Goal: Task Accomplishment & Management: Complete application form

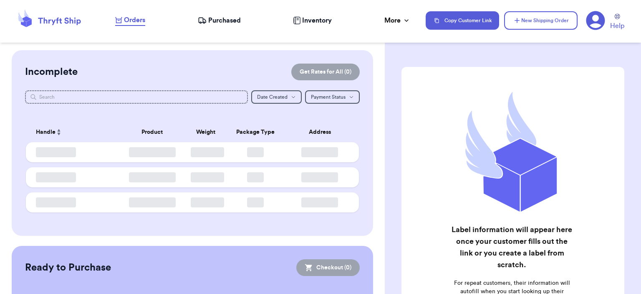
checkbox input "false"
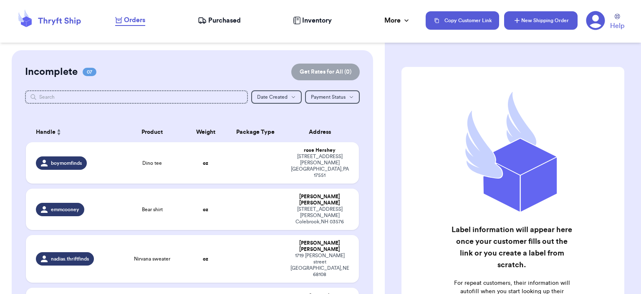
click at [521, 26] on button "New Shipping Order" at bounding box center [540, 20] width 73 height 18
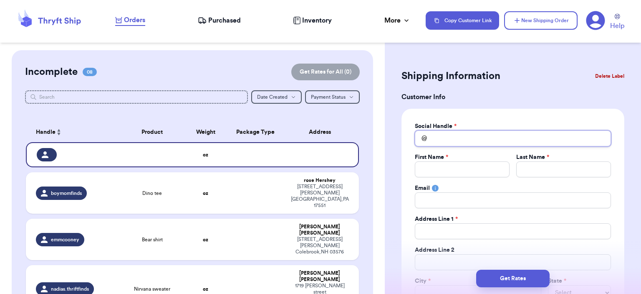
click at [464, 132] on input "Total Amount Paid" at bounding box center [513, 138] width 196 height 16
type input "b"
type input "br"
type input "bri"
type input "brit"
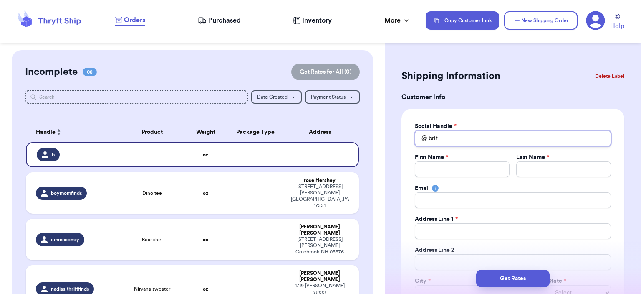
type input "[PERSON_NAME]"
type input "britta"
type input "britta."
type input "britta.j"
type input "britta.ji"
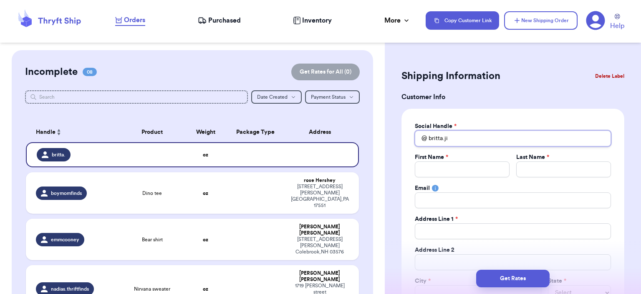
type input "britta.jil"
type input "britta.[PERSON_NAME]"
type input "britta.jilli"
type input "britta.jillia"
type input "britta.jillian"
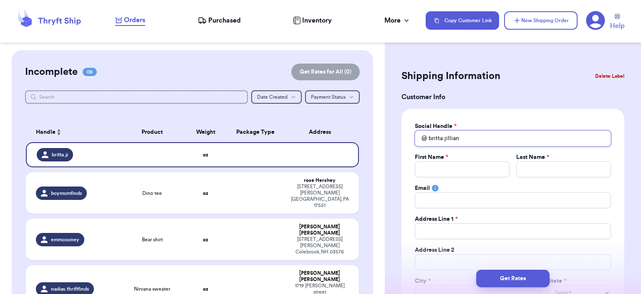
type input "britta.jillian"
type input "B"
type input "Br"
type input "Bri"
type input "Brit"
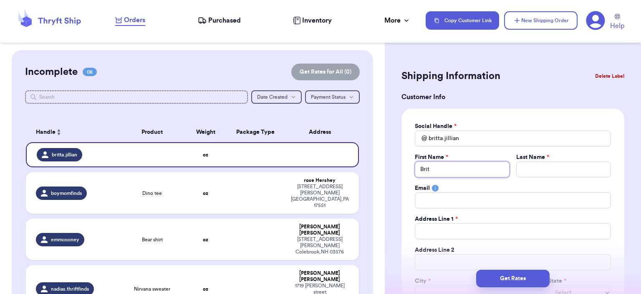
type input "[PERSON_NAME]"
type input "Britta"
type input "J"
type input "[PERSON_NAME]"
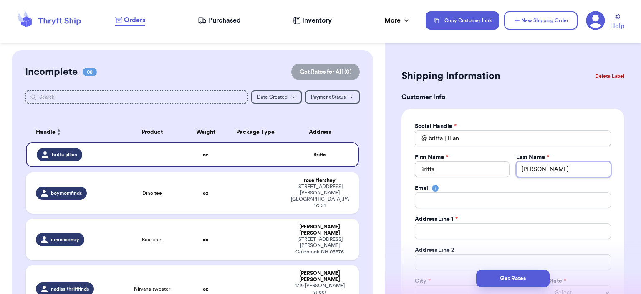
type input "Jak"
type input "[PERSON_NAME]"
type input "Jam"
type input "[PERSON_NAME]"
type input "Jam"
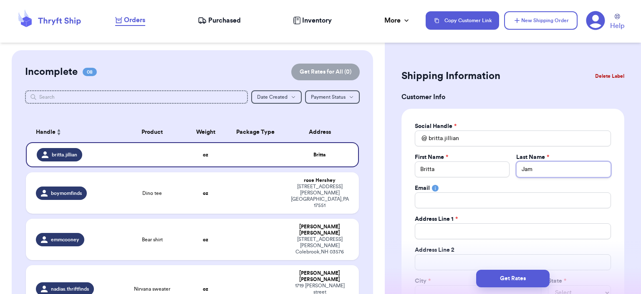
type input "[PERSON_NAME]"
type input "Jan"
type input "Jank"
type input "[PERSON_NAME]"
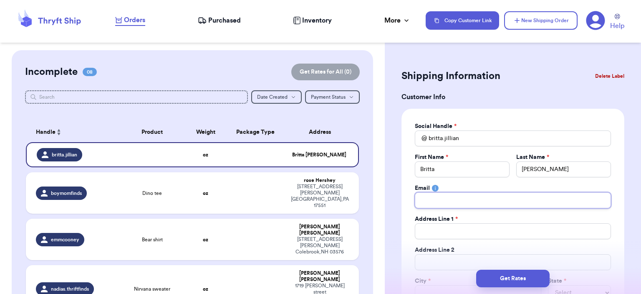
type input "b"
type input "bir"
type input "birt"
type input "bir"
type input "bi"
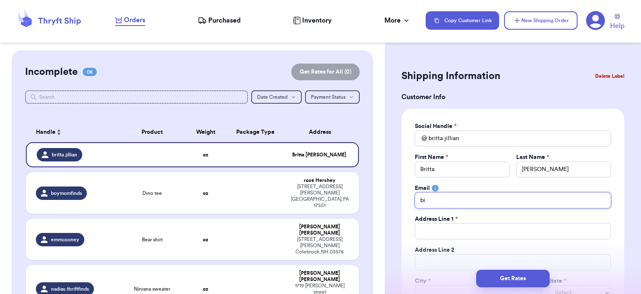
type input "b"
type input "bi"
type input "b"
type input "br"
type input "bri"
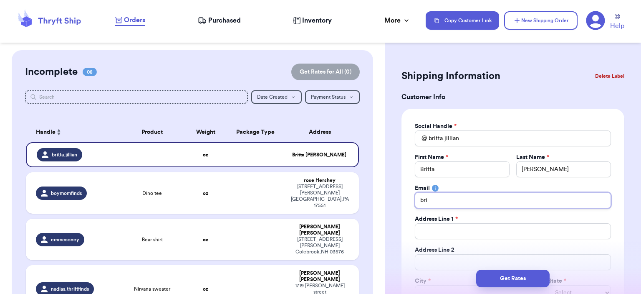
type input "brit"
type input "[PERSON_NAME]"
type input "britta"
type input "brittaj"
type input "brittaji"
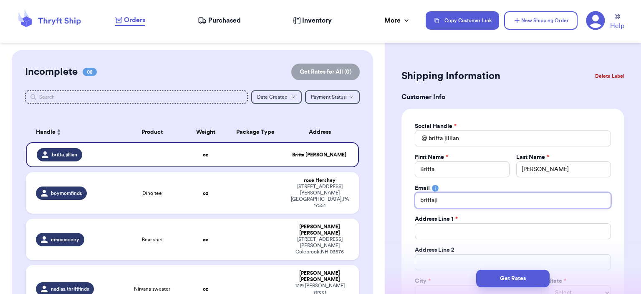
type input "brittajil"
type input "brittajill"
type input "brittajilli"
type input "brittajillia"
type input "brittajillian"
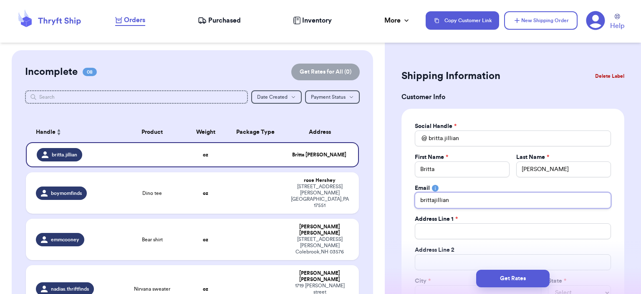
type input "brittajillian@"
type input "brittajillian@g"
type input "brittajillian@gm"
type input "brittajillian@gma"
type input "brittajillian@gmai"
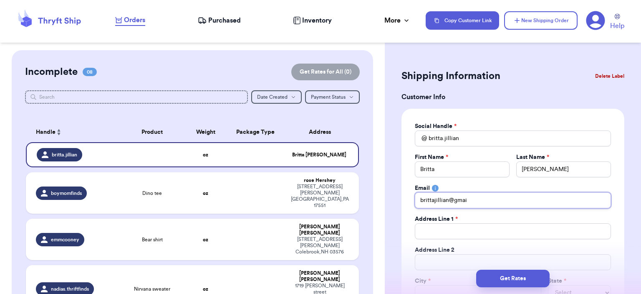
type input "[EMAIL_ADDRESS]"
type input "[EMAIL_ADDRESS]."
type input "brittajillian@gmail.c"
type input "[EMAIL_ADDRESS][DOMAIN_NAME]"
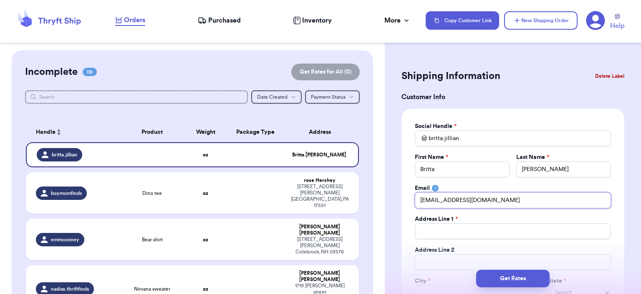
type input "[EMAIL_ADDRESS][DOMAIN_NAME]"
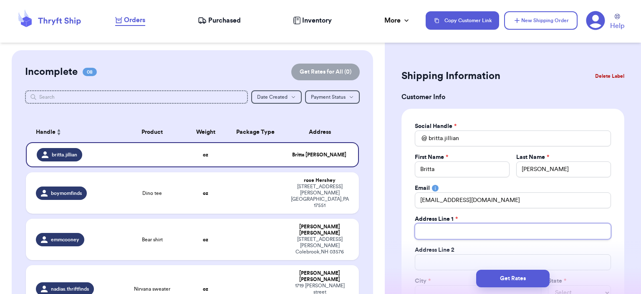
type input "2"
type input "29"
type input "290"
type input "2901"
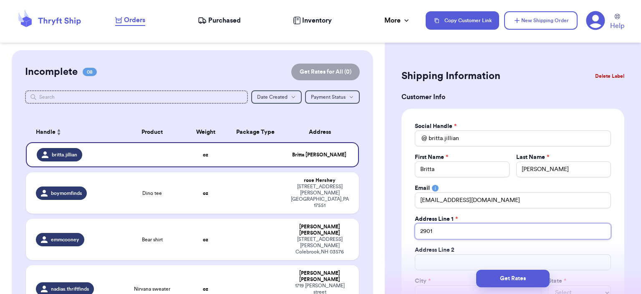
type input "2901 p"
type input "2901 pa"
type input "2901 par"
type input "2901 park"
type input "2901 parkw"
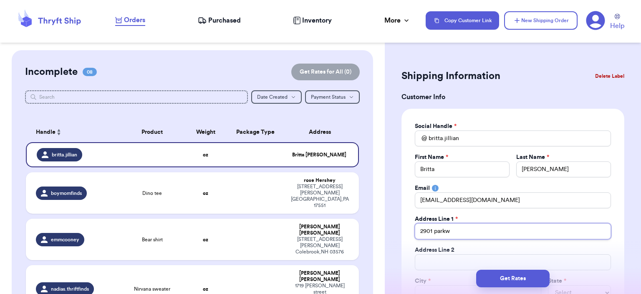
type input "2901 parkwo"
type input "2901 parkwoo"
type input "2901 parkwood"
type input "[STREET_ADDRESS]"
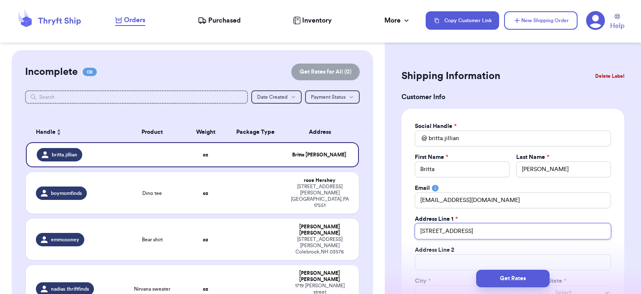
type input "[STREET_ADDRESS]"
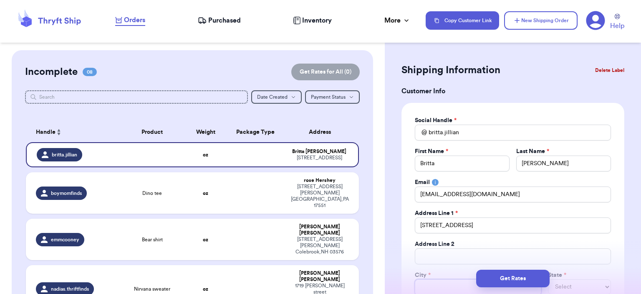
type input "d"
type input "dl"
type input "d"
type input "du"
type input "dul"
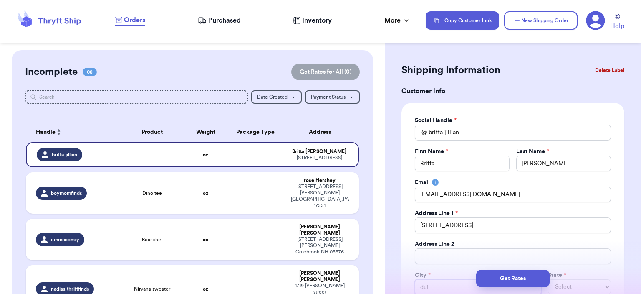
type input "dulu"
type input "dulut"
type input "duluth"
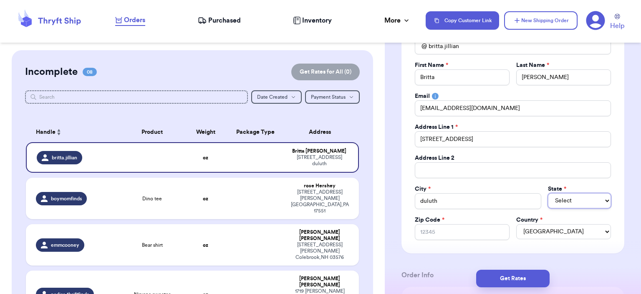
scroll to position [173, 0]
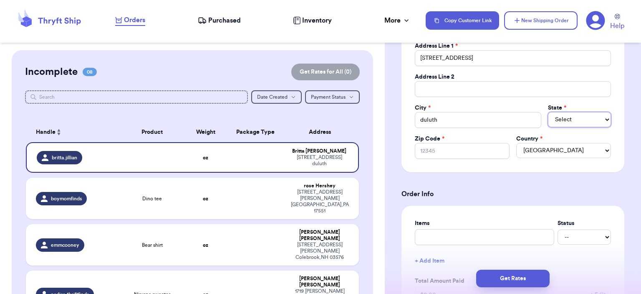
select select "ME"
select select "MN"
click at [474, 149] on input "Zip Code *" at bounding box center [462, 151] width 95 height 16
type input "5"
type input "55"
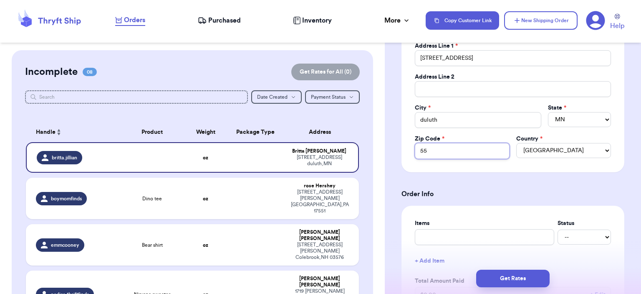
type input "558"
type input "5581"
click at [456, 232] on input "text" at bounding box center [484, 237] width 139 height 16
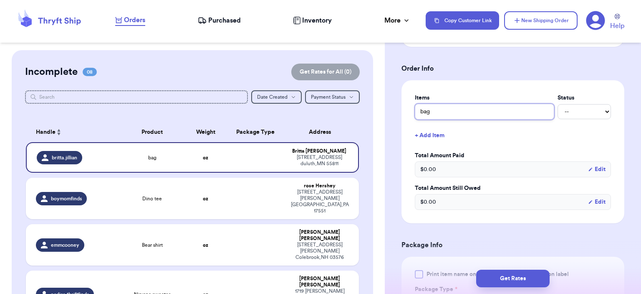
scroll to position [423, 0]
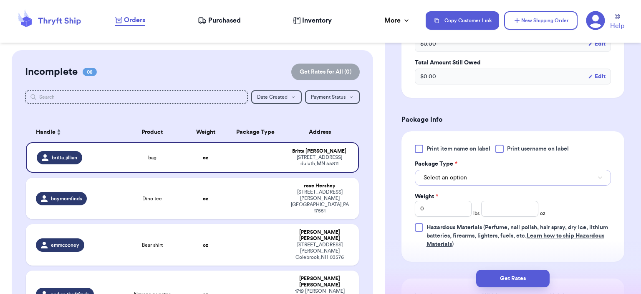
click at [478, 171] on button "Select an option" at bounding box center [513, 178] width 196 height 16
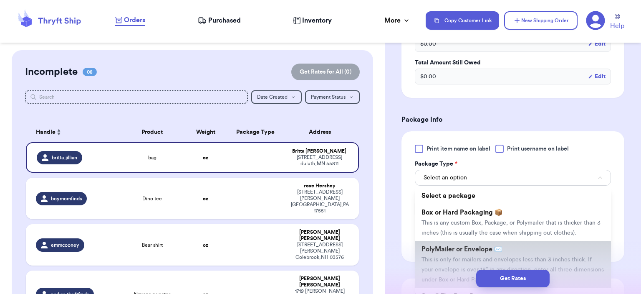
click at [463, 249] on span "PolyMailer or Envelope ✉️" at bounding box center [462, 249] width 81 height 7
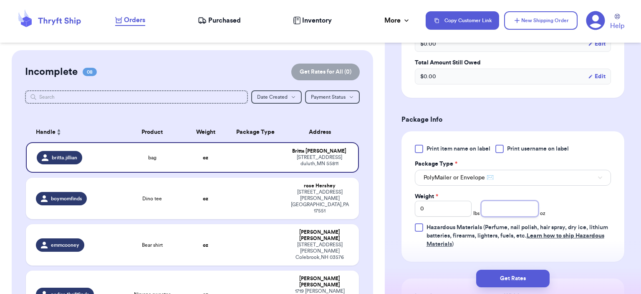
click at [509, 203] on input "number" at bounding box center [509, 208] width 57 height 16
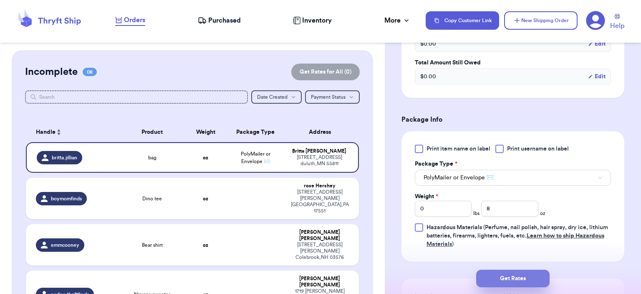
click at [514, 277] on button "Get Rates" at bounding box center [512, 278] width 73 height 18
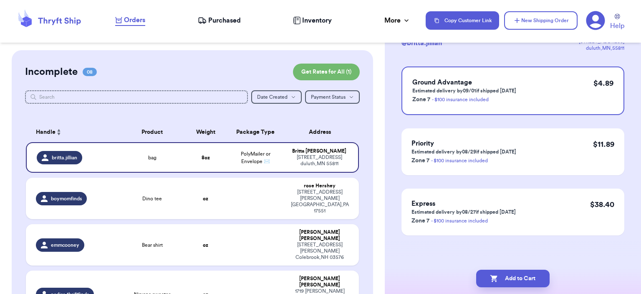
scroll to position [0, 0]
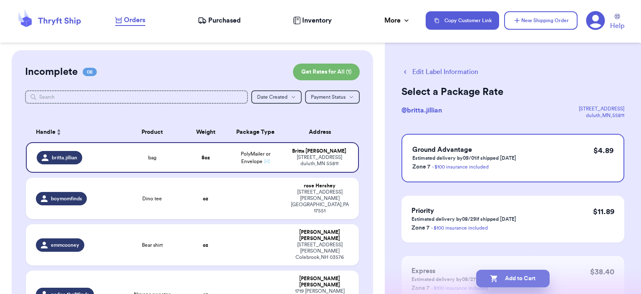
click at [514, 277] on button "Add to Cart" at bounding box center [512, 278] width 73 height 18
